Goal: Find contact information: Find contact information

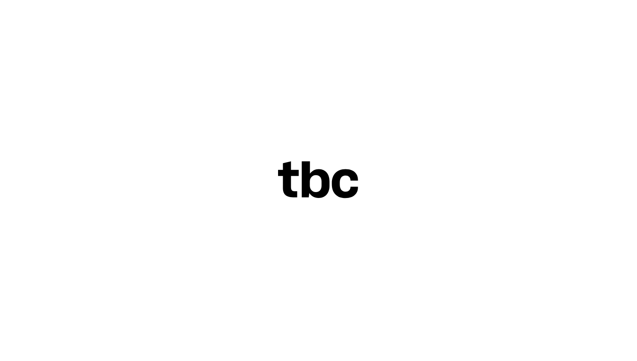
scroll to position [0, 3]
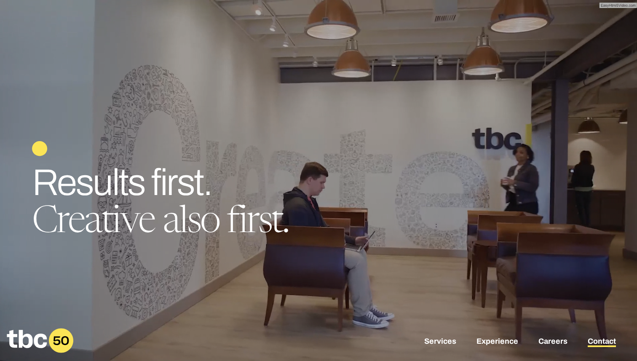
click at [599, 340] on link "Contact" at bounding box center [602, 342] width 28 height 10
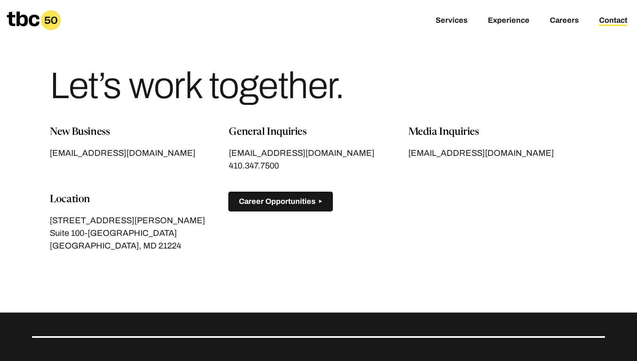
click at [308, 200] on span "Career Opportunities" at bounding box center [277, 201] width 77 height 9
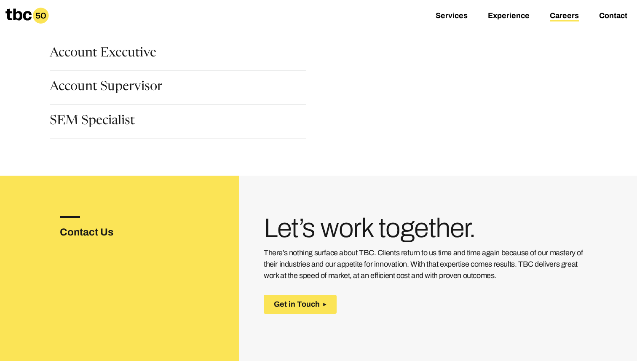
scroll to position [122, 0]
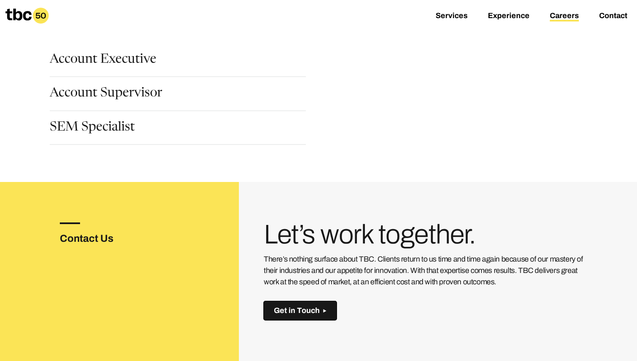
click at [318, 313] on span "Get in Touch" at bounding box center [297, 310] width 46 height 9
